Goal: Task Accomplishment & Management: Use online tool/utility

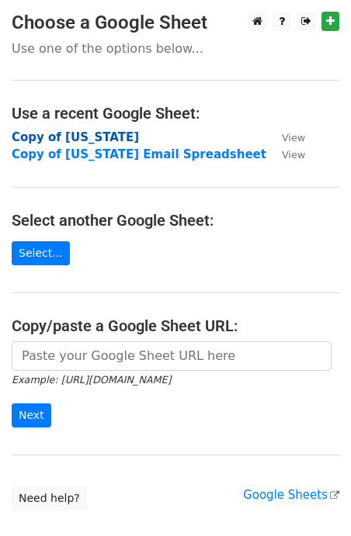
click at [59, 134] on strong "Copy of Texas" at bounding box center [75, 137] width 127 height 14
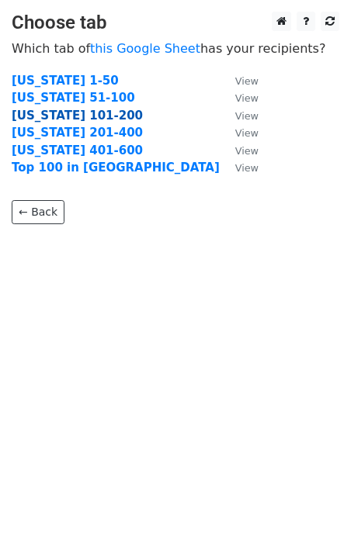
click at [64, 116] on strong "[US_STATE] 101-200" at bounding box center [77, 116] width 131 height 14
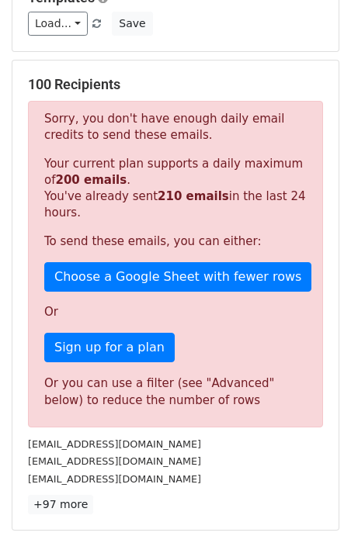
scroll to position [175, 0]
